Goal: Check status: Check status

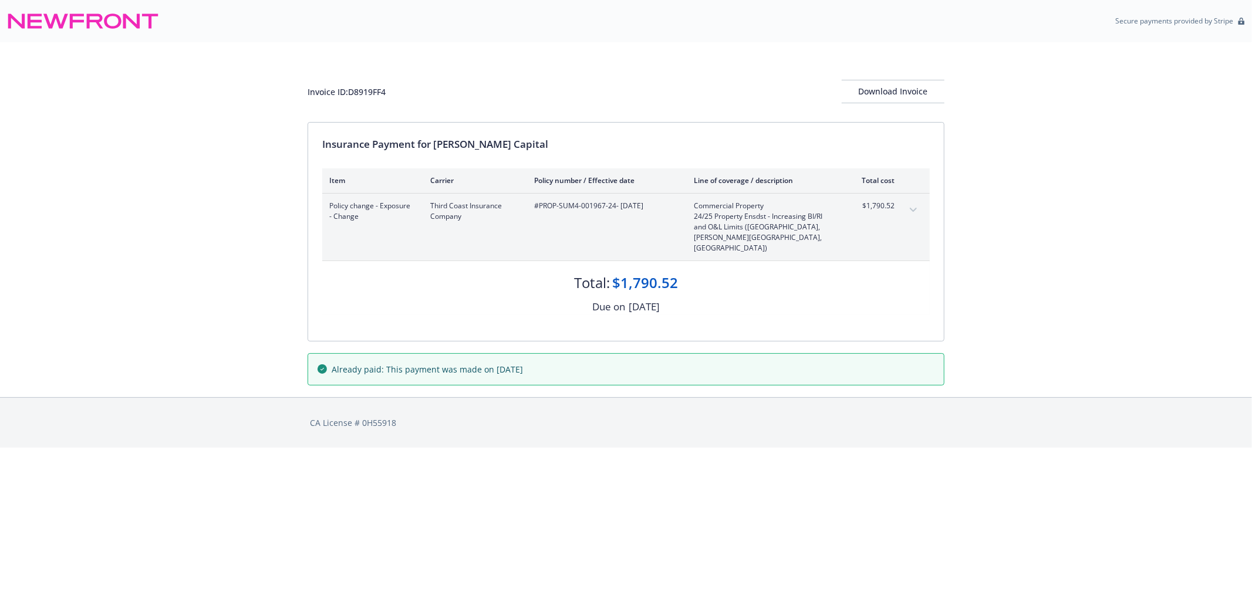
click at [911, 210] on icon "expand content" at bounding box center [913, 210] width 7 height 4
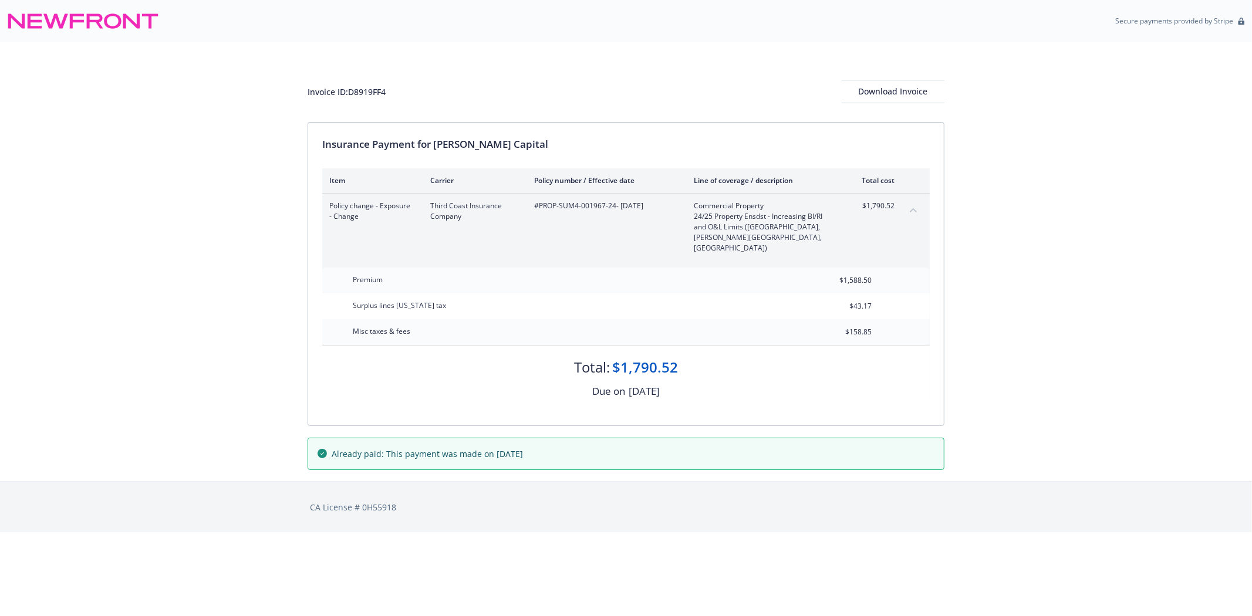
click at [911, 208] on icon "collapse content" at bounding box center [913, 210] width 7 height 5
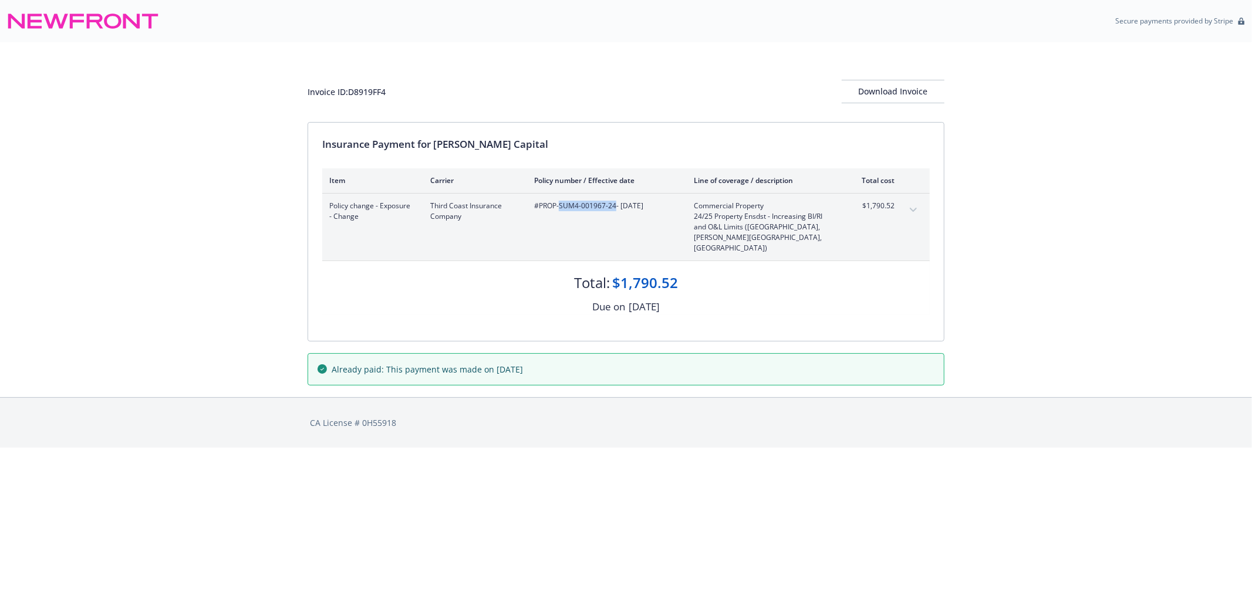
drag, startPoint x: 614, startPoint y: 206, endPoint x: 560, endPoint y: 208, distance: 54.1
click at [560, 208] on span "#PROP-SUM4-001967-24 - [DATE]" at bounding box center [604, 206] width 141 height 11
copy span "SUM4-001967-24"
